Goal: Task Accomplishment & Management: Use online tool/utility

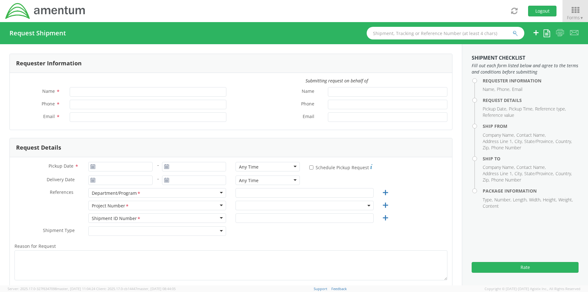
type input "[PERSON_NAME]"
type input "+1-817-647-5013"
type input "rebecca.thorstenson@amentum.com"
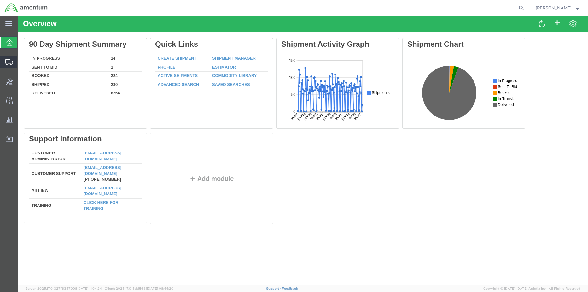
click at [0, 0] on span "Shipment Manager" at bounding box center [0, 0] width 0 height 0
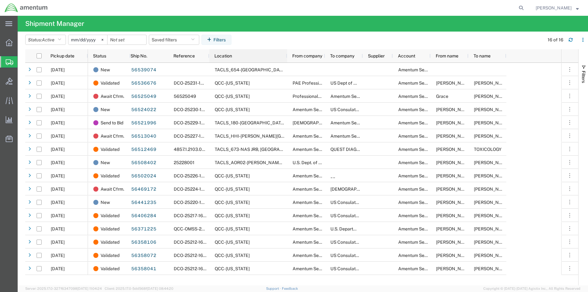
drag, startPoint x: 246, startPoint y: 54, endPoint x: 286, endPoint y: 62, distance: 40.8
click at [286, 62] on div at bounding box center [287, 55] width 3 height 13
